Goal: Task Accomplishment & Management: Manage account settings

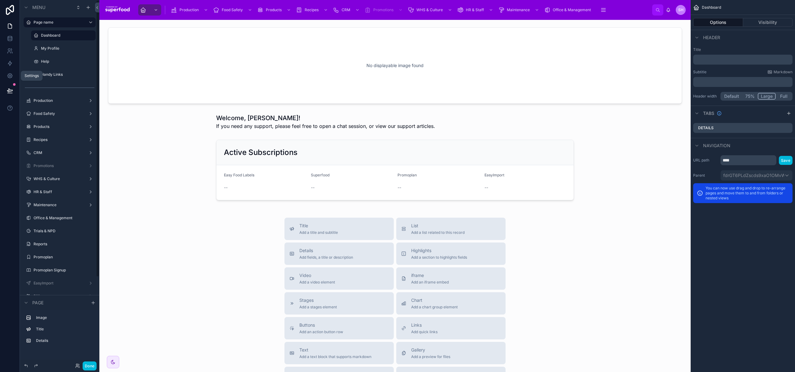
click at [9, 74] on icon at bounding box center [9, 76] width 5 height 5
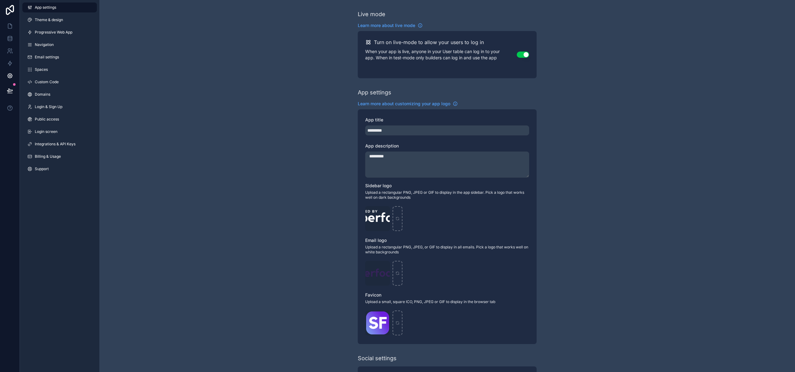
click at [48, 144] on span "Integrations & API Keys" at bounding box center [55, 144] width 41 height 5
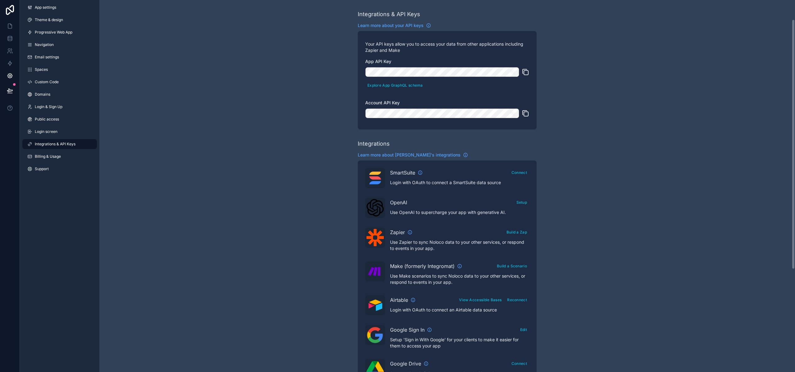
scroll to position [181, 0]
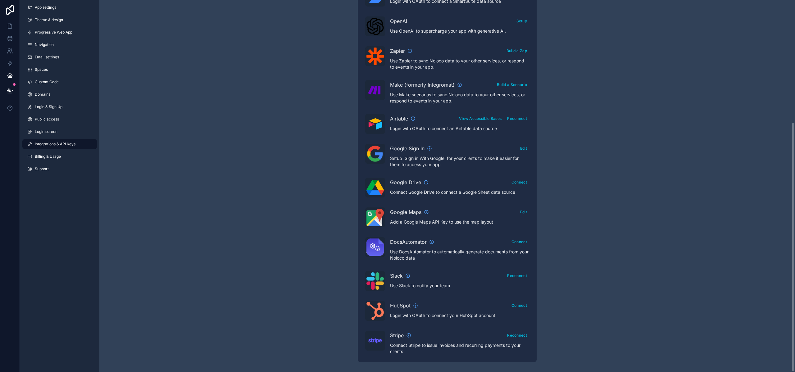
click at [260, 166] on div "Integrations & API Keys Learn more about your API keys Your API keys allow you …" at bounding box center [446, 95] width 695 height 553
click at [47, 83] on span "Custom Code" at bounding box center [47, 81] width 24 height 5
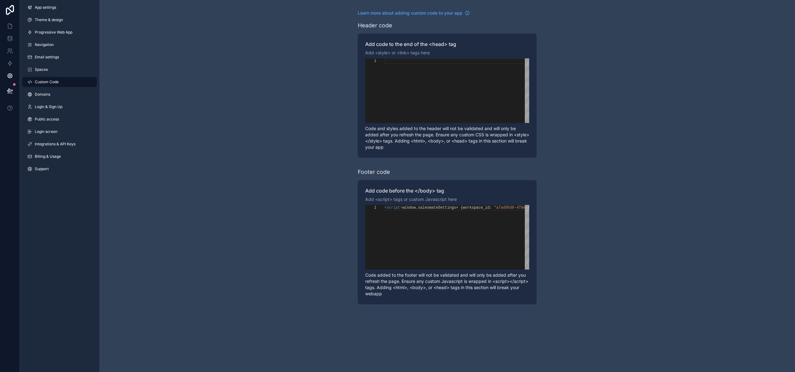
click at [391, 63] on div "scrollable content" at bounding box center [456, 61] width 145 height 6
paste textarea "**********"
drag, startPoint x: 420, startPoint y: 81, endPoint x: 450, endPoint y: 81, distance: 29.5
paste textarea "Editor content;Press Alt+F1 for Accessibility Options."
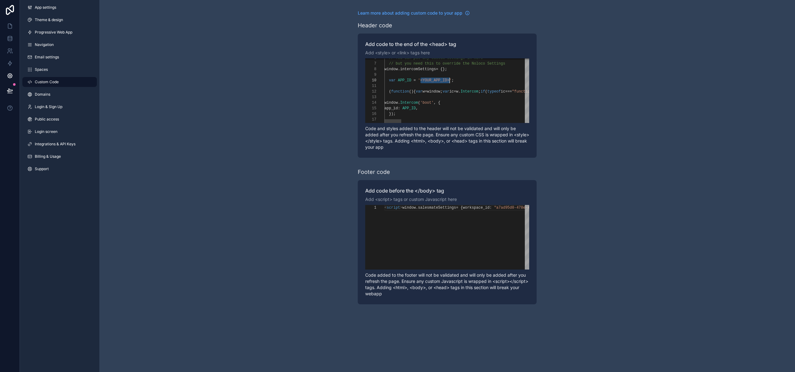
type textarea "**********"
click at [427, 208] on span "salesmateSettings" at bounding box center [437, 207] width 38 height 4
type textarea "**********"
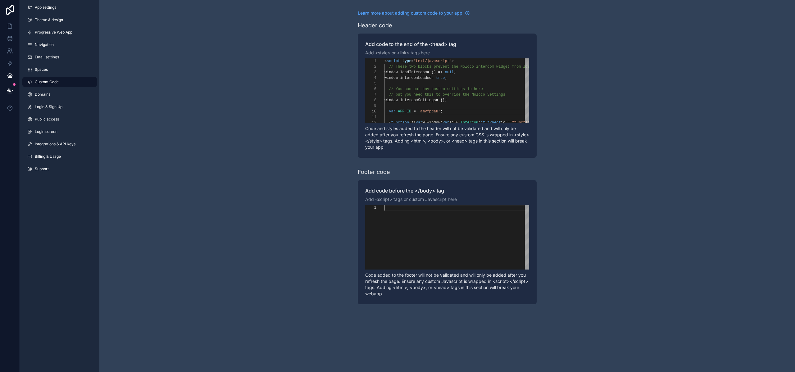
scroll to position [0, 0]
click at [298, 196] on div "Learn more about adding custom code to your app Header code Add code to the end…" at bounding box center [446, 157] width 695 height 314
click at [204, 191] on div "Learn more about adding custom code to your app Header code Add code to the end…" at bounding box center [446, 157] width 695 height 314
click at [8, 92] on icon at bounding box center [10, 91] width 6 height 6
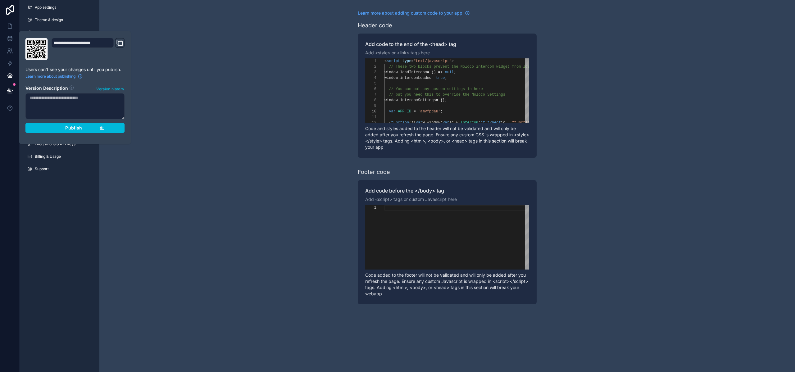
click at [63, 129] on div "Publish" at bounding box center [75, 128] width 59 height 6
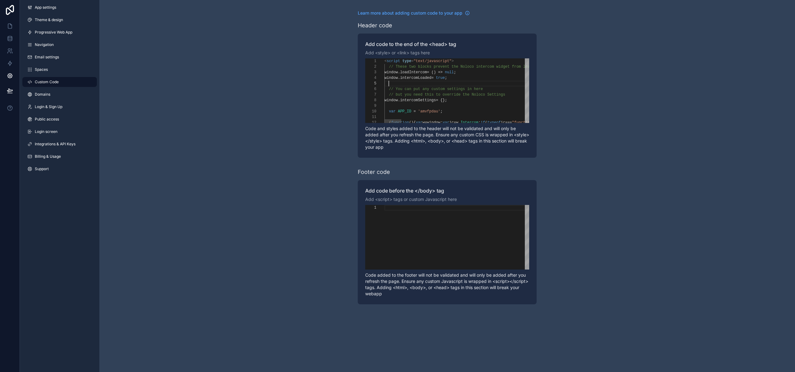
drag, startPoint x: 431, startPoint y: 66, endPoint x: 431, endPoint y: 63, distance: 3.8
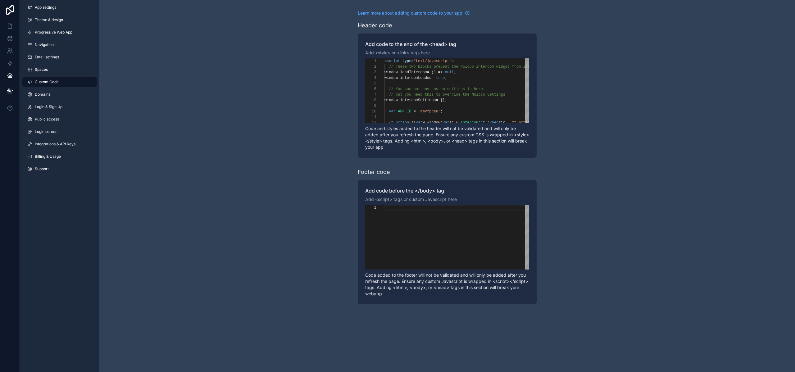
click at [609, 87] on div "Learn more about adding custom code to your app Header code Add code to the end…" at bounding box center [446, 157] width 695 height 314
click at [430, 93] on span "// but you need this to override the Noloco Settin" at bounding box center [445, 94] width 112 height 4
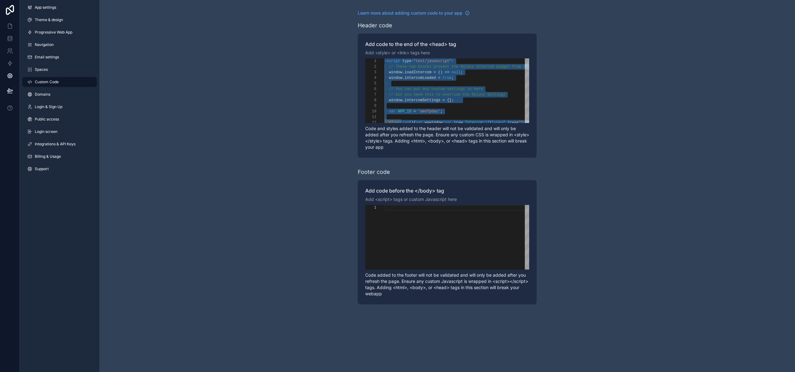
paste textarea "**********"
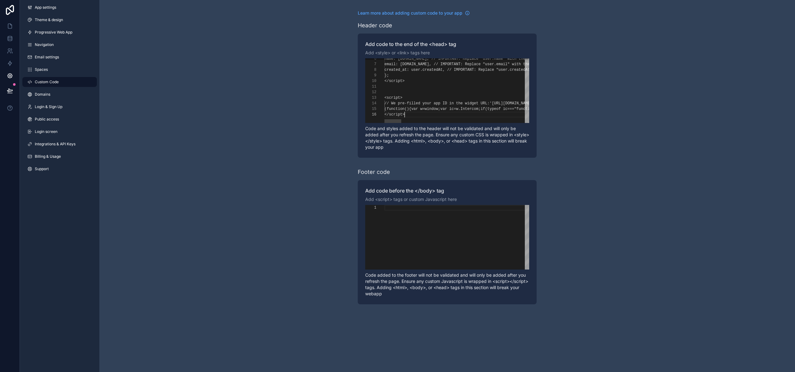
scroll to position [6, 20]
click at [319, 96] on div "Learn more about adding custom code to your app Header code Add code to the end…" at bounding box center [446, 157] width 695 height 314
click at [8, 90] on icon at bounding box center [9, 90] width 5 height 3
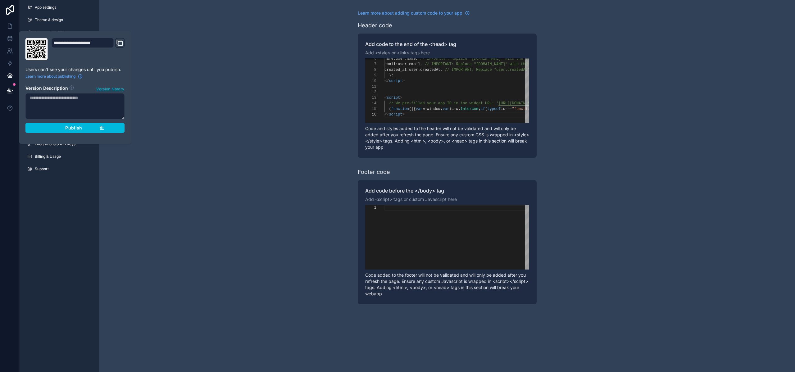
click at [57, 132] on button "Publish" at bounding box center [74, 128] width 99 height 10
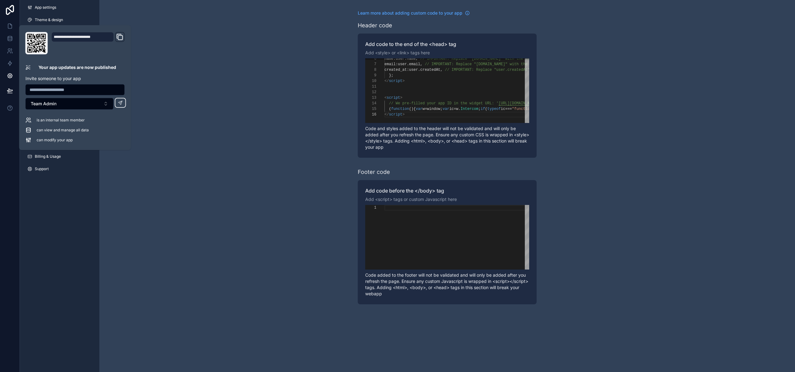
click at [181, 204] on div "Learn more about adding custom code to your app Header code Add code to the end…" at bounding box center [446, 157] width 695 height 314
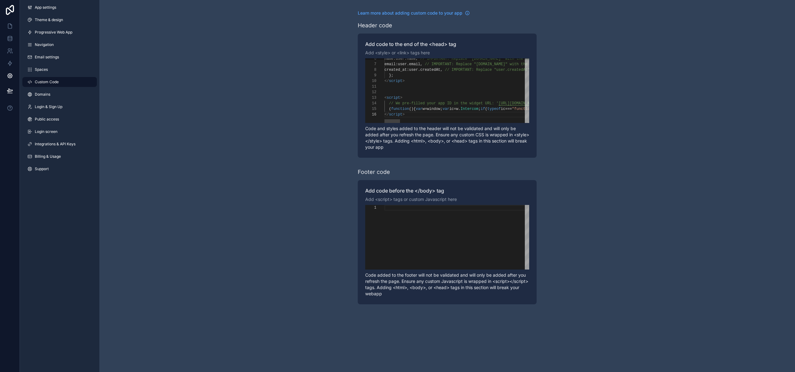
type textarea "**********"
click at [433, 214] on div "scrollable content" at bounding box center [456, 237] width 145 height 65
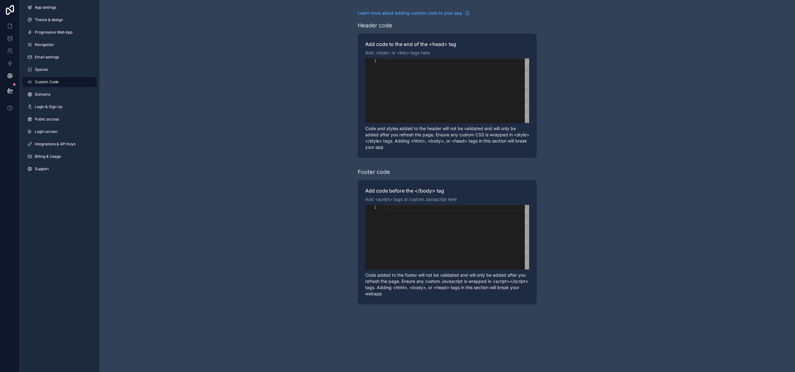
paste textarea "**********"
click at [327, 195] on div "Learn more about adding custom code to your app Header code Add code to the end…" at bounding box center [446, 157] width 695 height 314
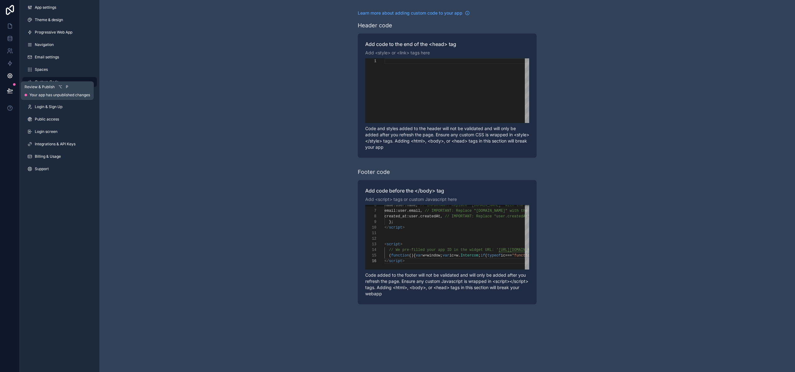
click at [15, 93] on button at bounding box center [10, 90] width 14 height 17
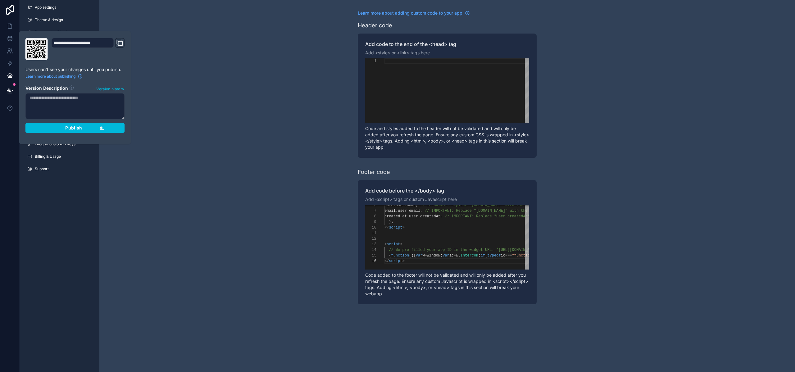
click at [62, 125] on div "Publish" at bounding box center [75, 128] width 59 height 6
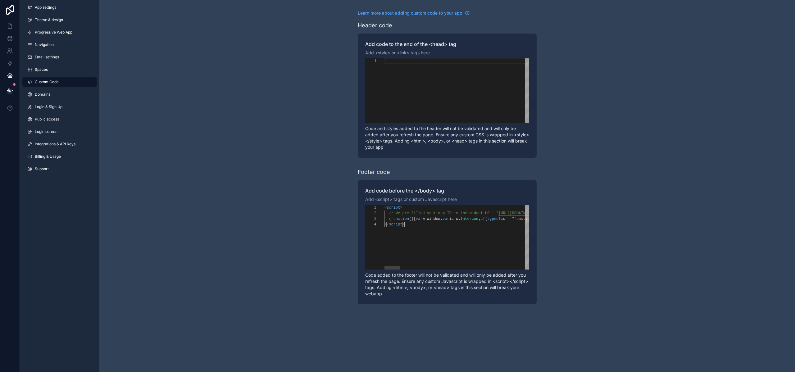
scroll to position [11, 0]
paste textarea "Editor content;Press Alt+F1 for Accessibility Options."
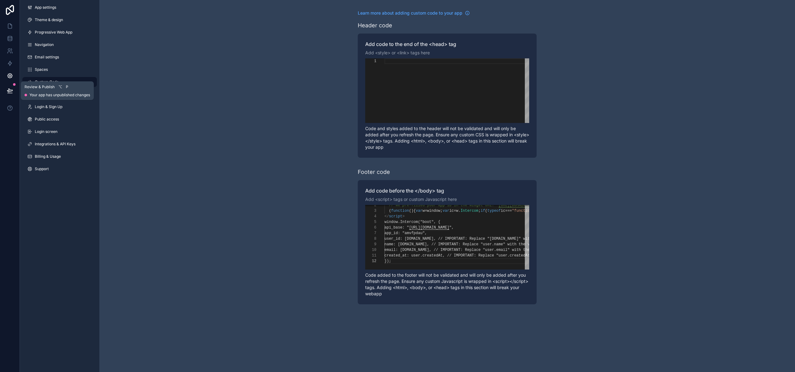
click at [7, 91] on icon at bounding box center [9, 90] width 5 height 3
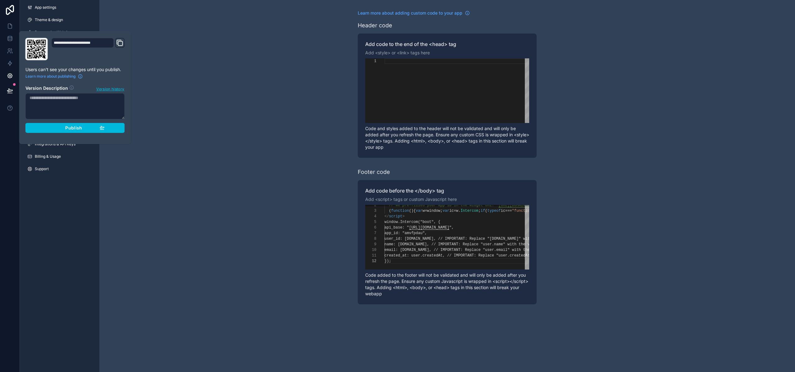
click at [56, 130] on div "Publish" at bounding box center [75, 128] width 59 height 6
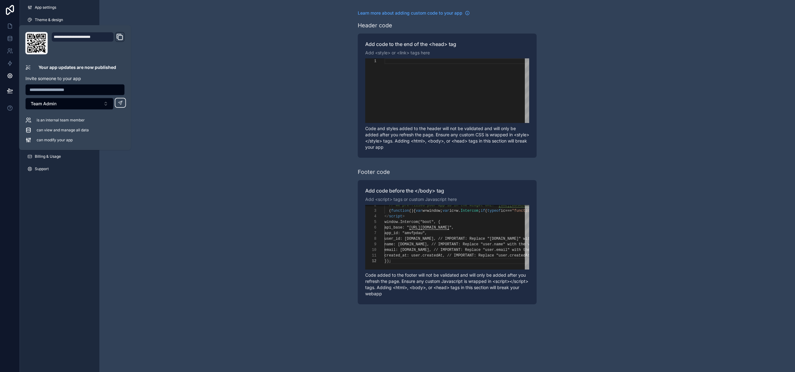
click at [771, 372] on div at bounding box center [397, 372] width 795 height 0
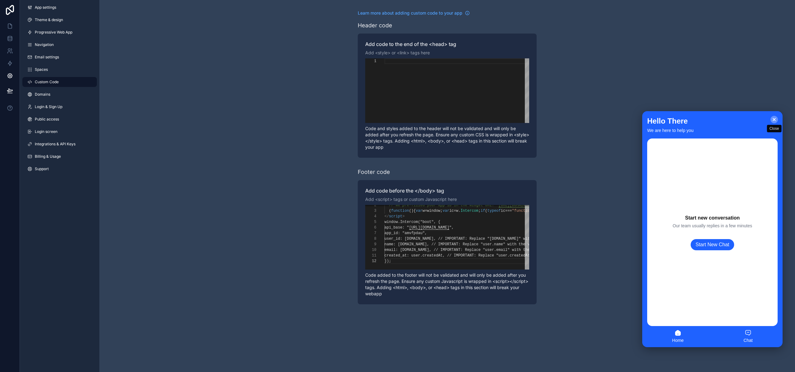
click at [774, 120] on icon at bounding box center [774, 119] width 2 height 2
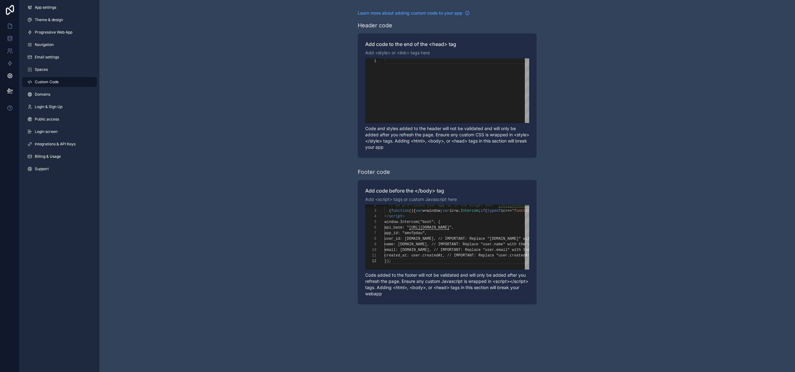
click at [307, 149] on div "Learn more about adding custom code to your app Header code Add code to the end…" at bounding box center [446, 157] width 695 height 314
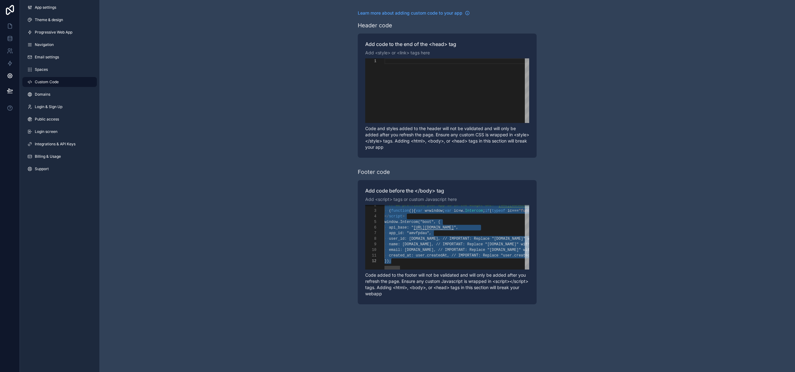
paste textarea "**********"
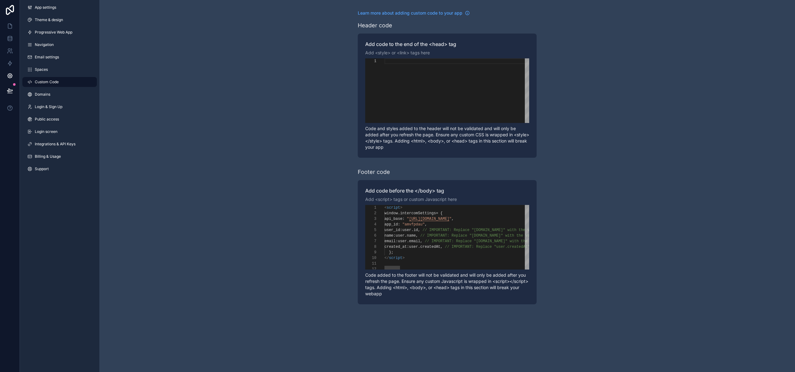
click at [420, 232] on div "6 7 8 9 10 11 12 3 4 5 1 2 name : user . name , // IMPORTANT: Replace "[DOMAIN_…" at bounding box center [447, 237] width 164 height 65
type textarea "**********"
click at [468, 80] on div "scrollable content" at bounding box center [456, 90] width 145 height 65
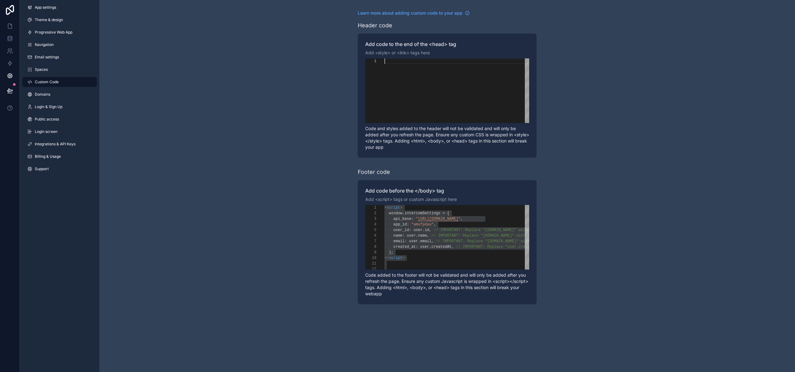
paste textarea "**********"
type textarea "**********"
click at [416, 231] on span "user" at bounding box center [417, 230] width 9 height 4
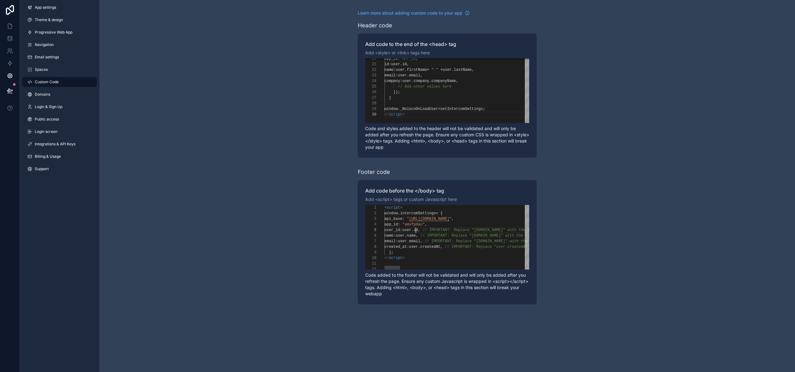
type textarea "**********"
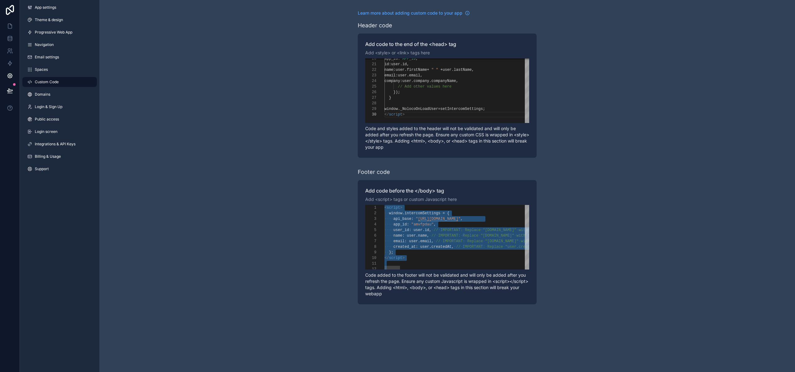
scroll to position [0, 0]
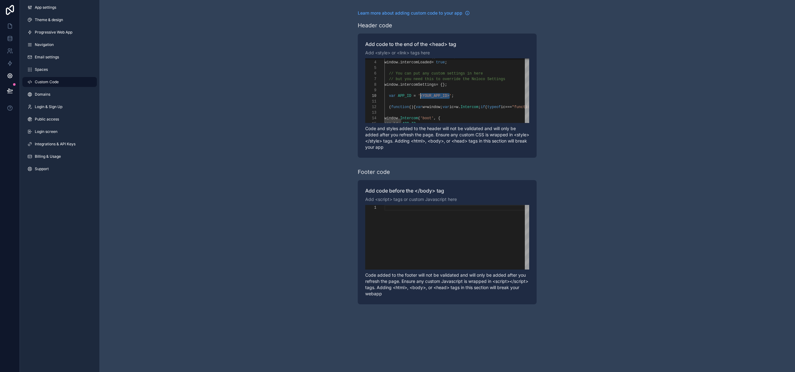
drag, startPoint x: 450, startPoint y: 96, endPoint x: 421, endPoint y: 96, distance: 28.6
paste textarea "Editor content;Press Alt+F1 for Accessibility Options."
type textarea "**********"
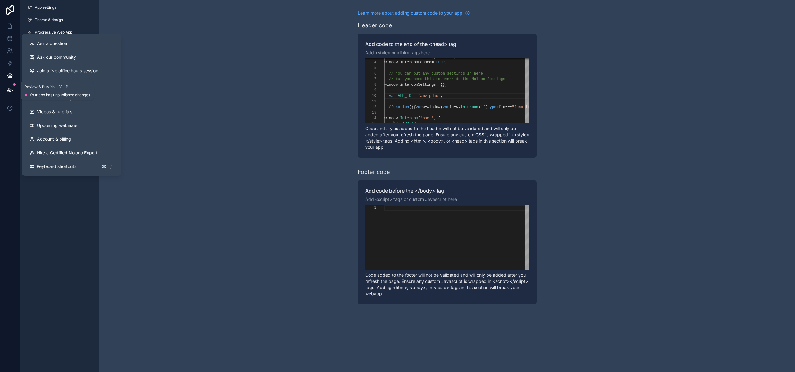
click at [4, 89] on button at bounding box center [10, 90] width 14 height 17
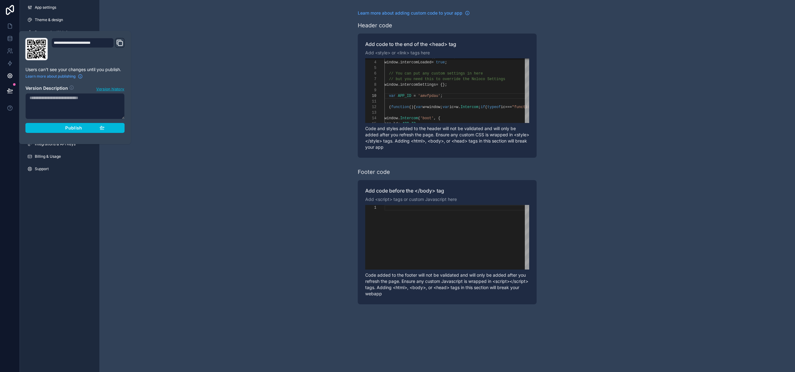
click at [60, 128] on div "Publish" at bounding box center [75, 128] width 59 height 6
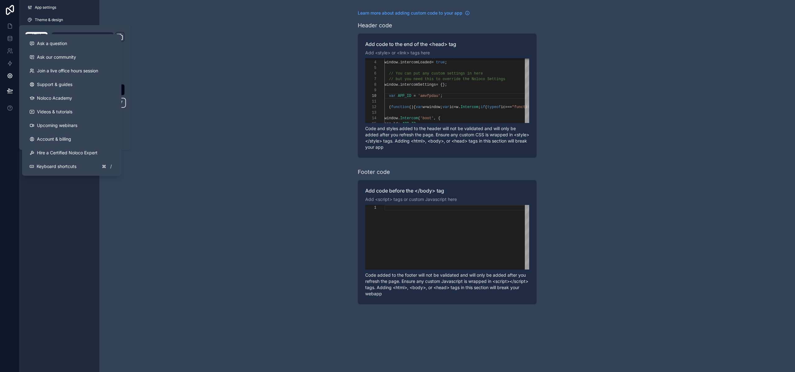
click at [6, 106] on button at bounding box center [10, 107] width 20 height 17
click at [39, 47] on button "Ask a question" at bounding box center [72, 44] width 94 height 14
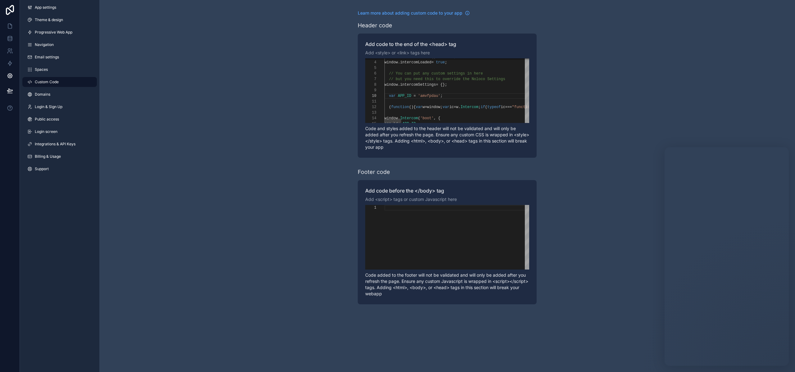
click at [14, 92] on button at bounding box center [10, 90] width 14 height 17
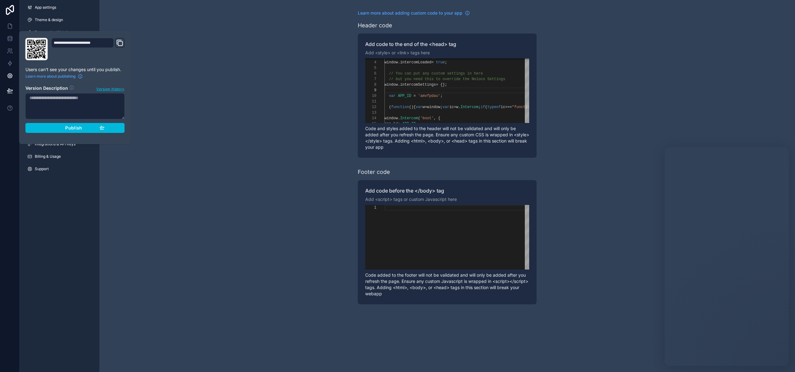
click at [50, 128] on div "Publish" at bounding box center [75, 128] width 59 height 6
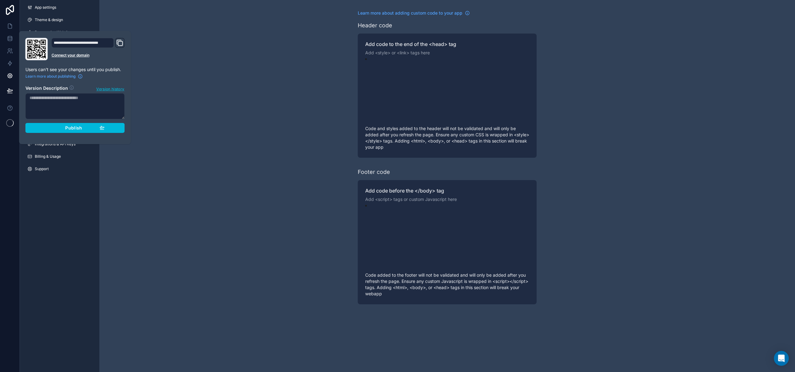
type input "**********"
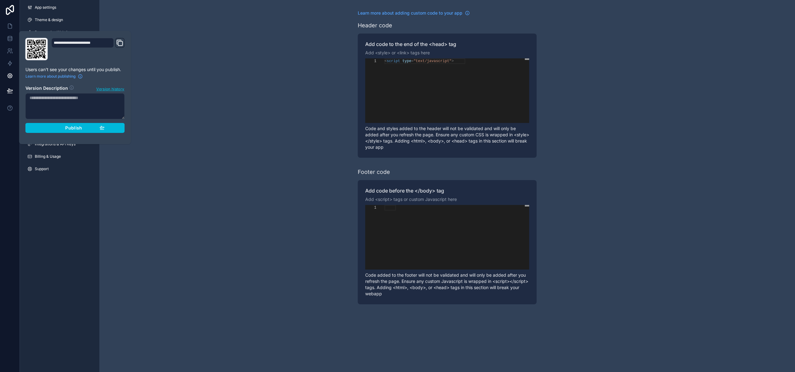
scroll to position [56, 0]
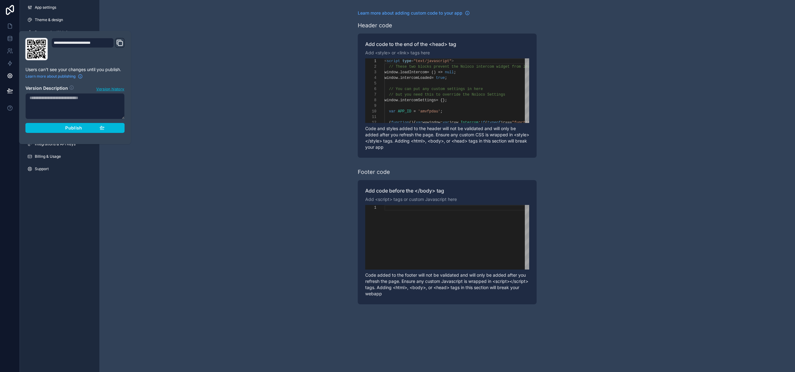
click at [744, 339] on div "Learn more about adding custom code to your app Header code Add code to the end…" at bounding box center [446, 186] width 695 height 372
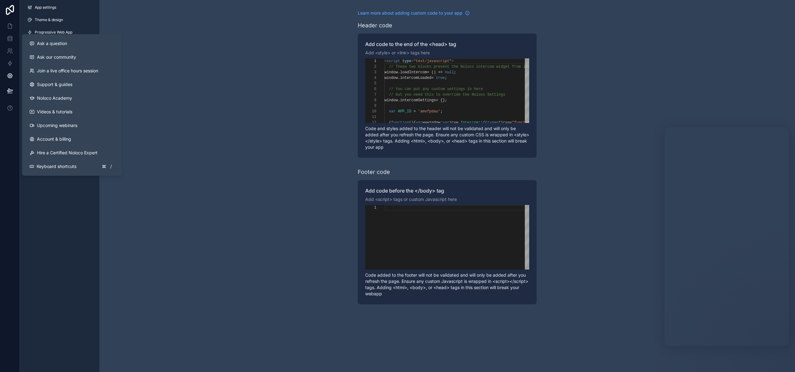
click at [8, 107] on icon at bounding box center [10, 108] width 6 height 6
click at [51, 45] on span "Ask a question" at bounding box center [52, 43] width 30 height 6
click at [9, 107] on icon at bounding box center [10, 108] width 6 height 6
click at [52, 43] on span "Ask a question" at bounding box center [52, 43] width 30 height 6
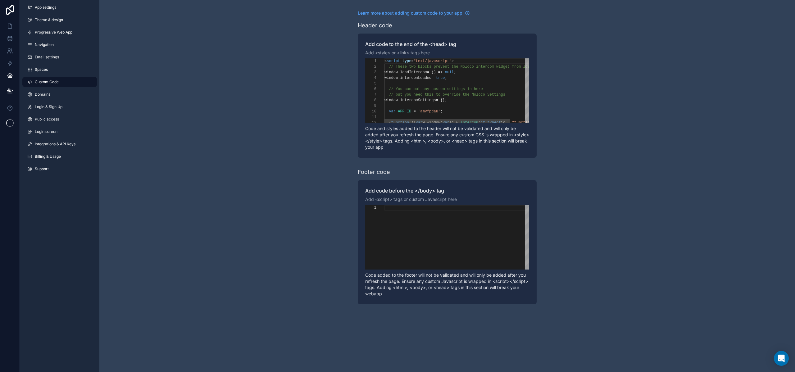
scroll to position [56, 0]
type textarea "**********"
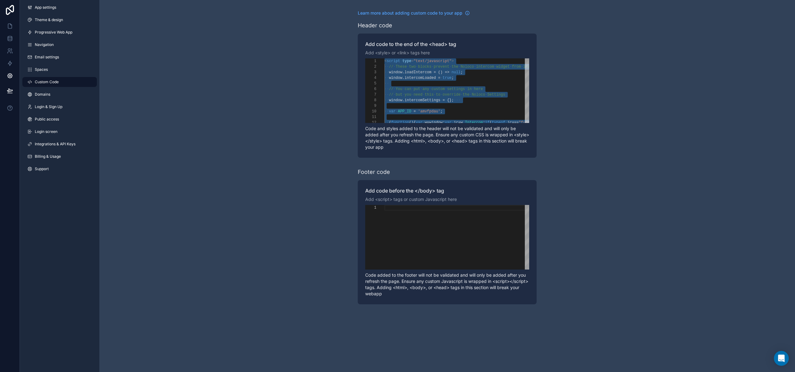
click at [206, 93] on div "Learn more about adding custom code to your app Header code Add code to the end…" at bounding box center [446, 157] width 695 height 314
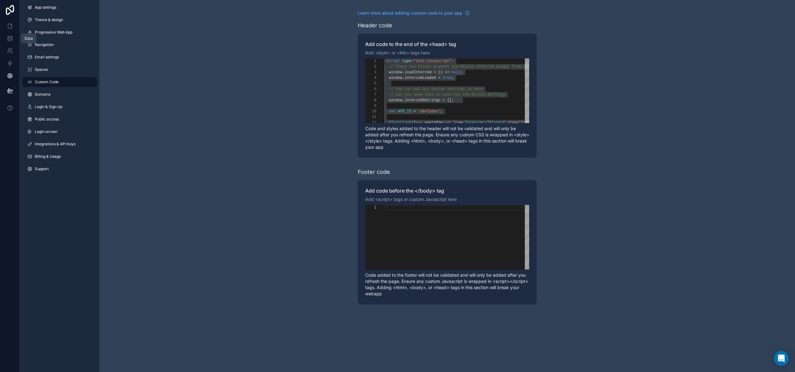
click at [13, 39] on link at bounding box center [10, 38] width 20 height 12
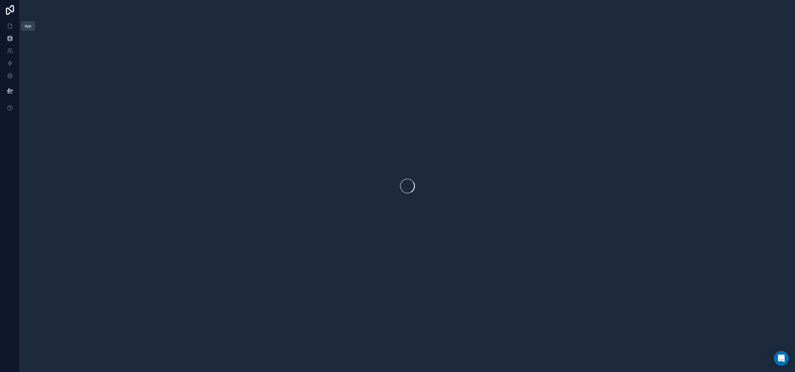
click at [8, 24] on icon at bounding box center [10, 26] width 4 height 5
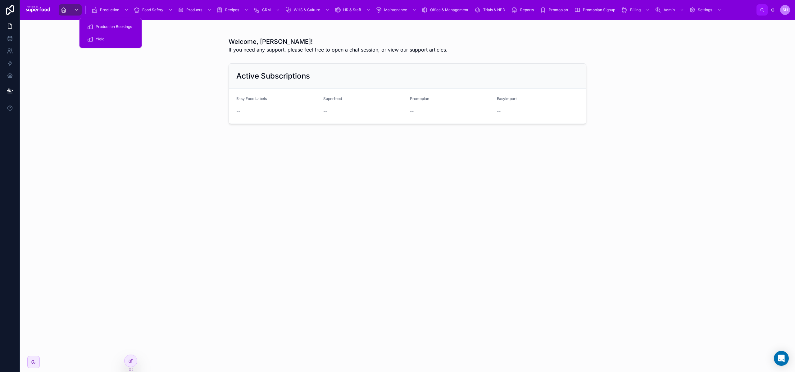
click at [111, 12] on div "Production" at bounding box center [110, 10] width 38 height 10
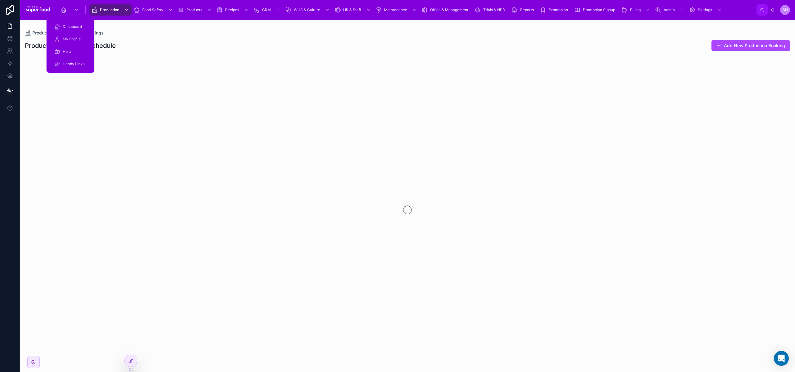
click at [74, 11] on div "scrollable content" at bounding box center [76, 10] width 8 height 10
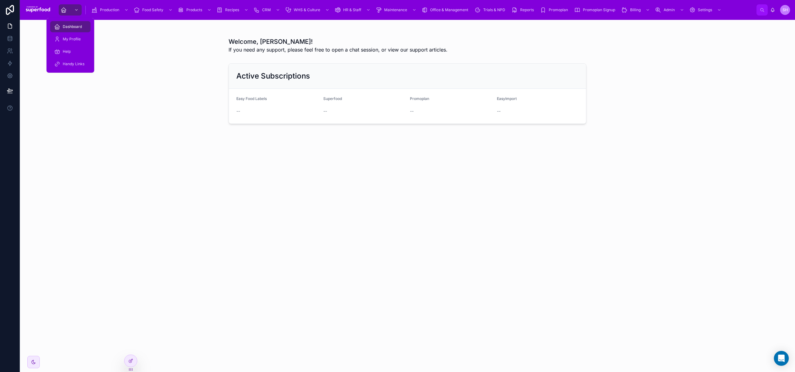
click at [66, 66] on span "Handy Links" at bounding box center [74, 63] width 22 height 5
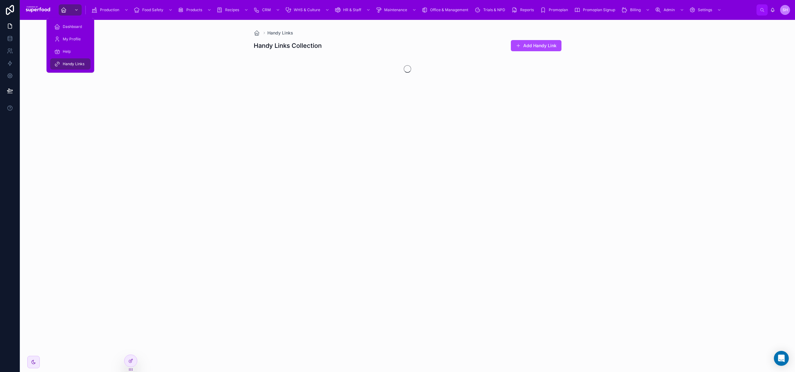
click at [63, 53] on span "Help" at bounding box center [67, 51] width 8 height 5
